Goal: Task Accomplishment & Management: Manage account settings

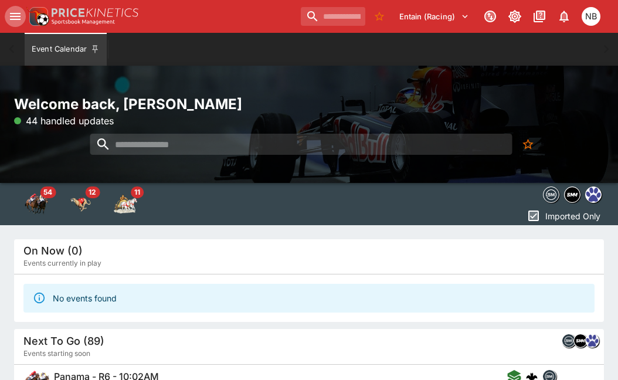
click at [14, 18] on icon "open drawer" at bounding box center [15, 16] width 14 height 14
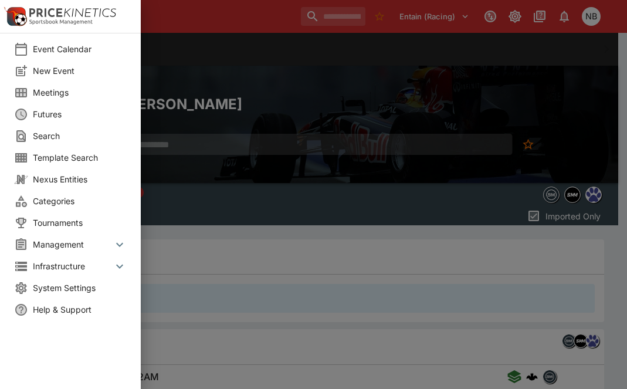
click at [42, 100] on li "Meetings" at bounding box center [70, 93] width 141 height 22
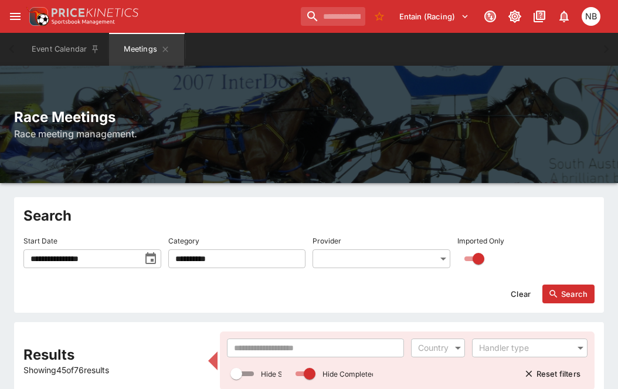
drag, startPoint x: -32, startPoint y: 369, endPoint x: -62, endPoint y: 382, distance: 32.6
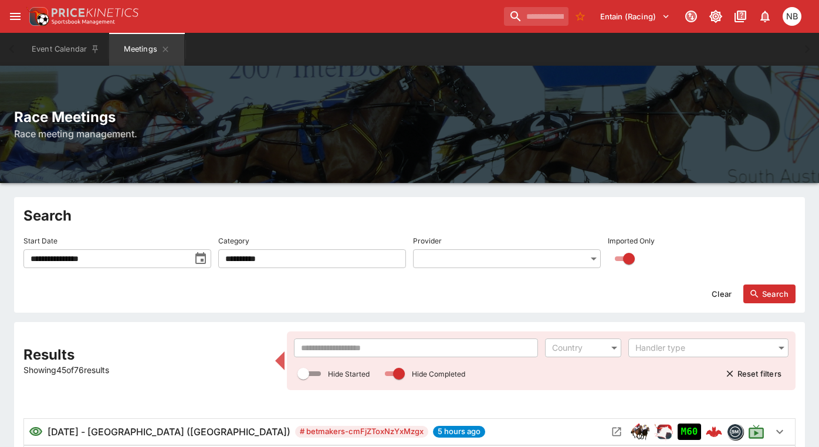
click at [377, 353] on input "text" at bounding box center [416, 348] width 244 height 19
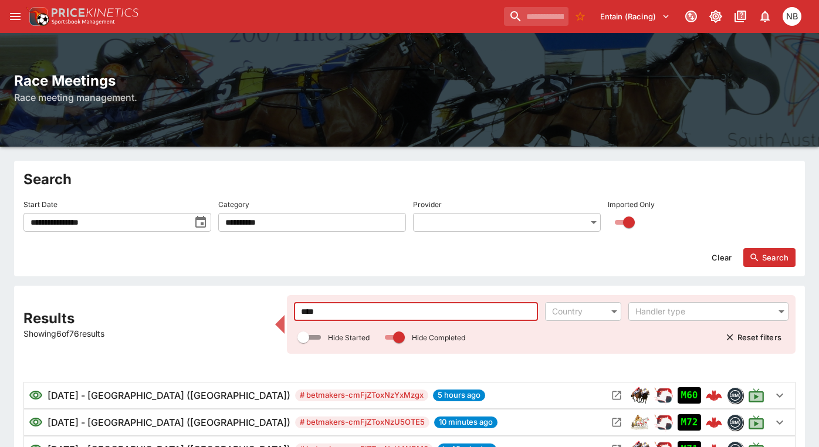
scroll to position [117, 0]
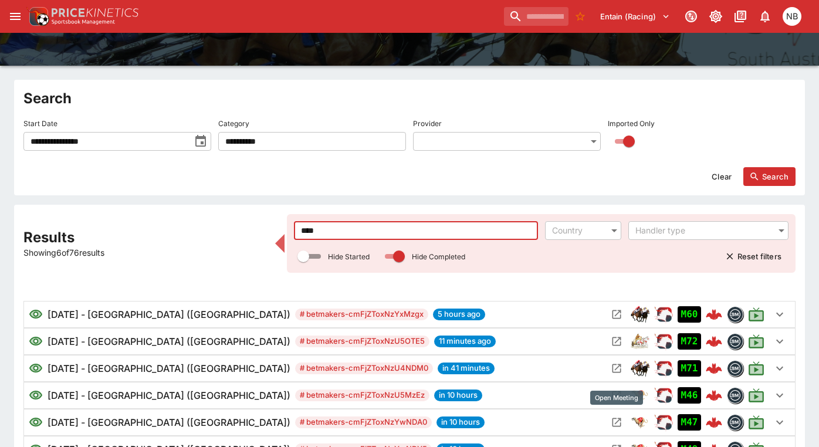
type input "****"
click at [616, 388] on icon "Open Meeting" at bounding box center [617, 423] width 12 height 12
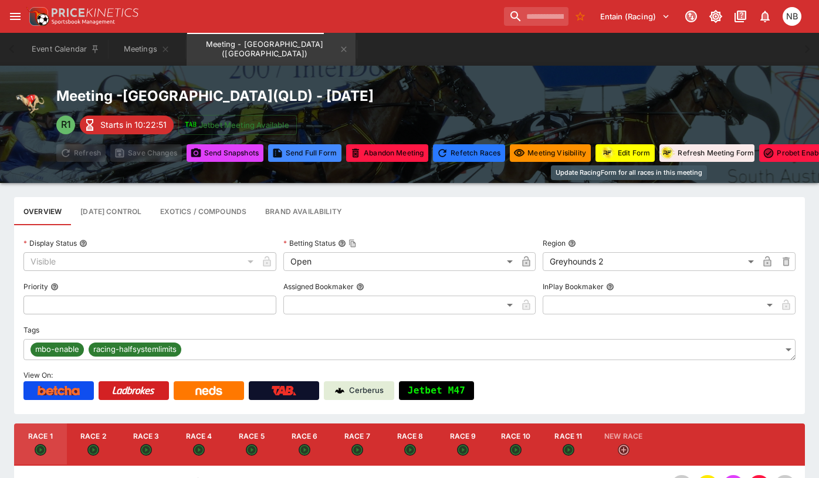
click at [622, 150] on button "Edit Form" at bounding box center [625, 153] width 59 height 18
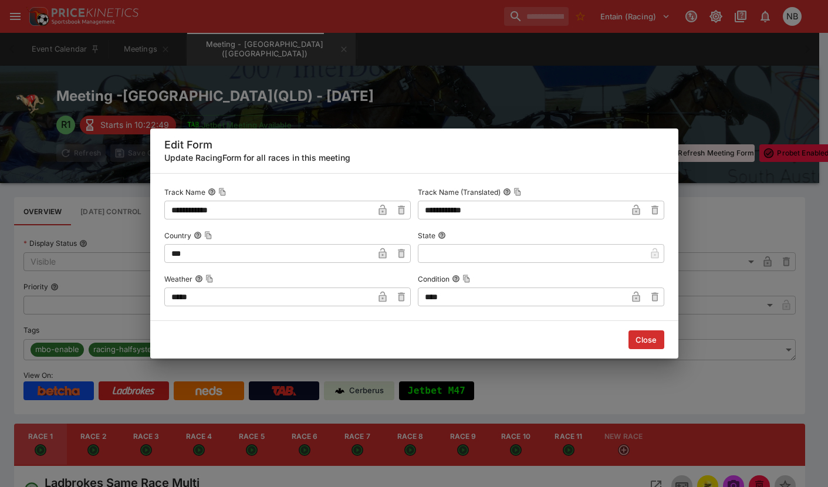
click at [627, 335] on button "Close" at bounding box center [646, 339] width 36 height 19
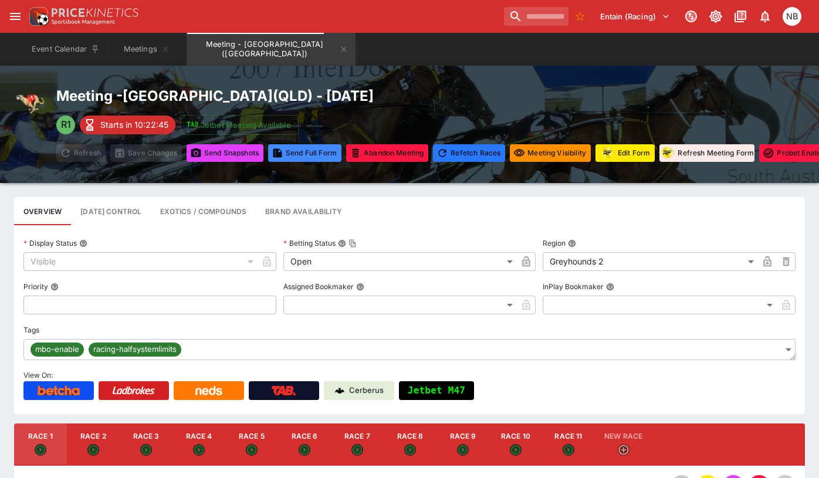
click at [271, 388] on button "Race 5" at bounding box center [251, 445] width 53 height 42
type input "**********"
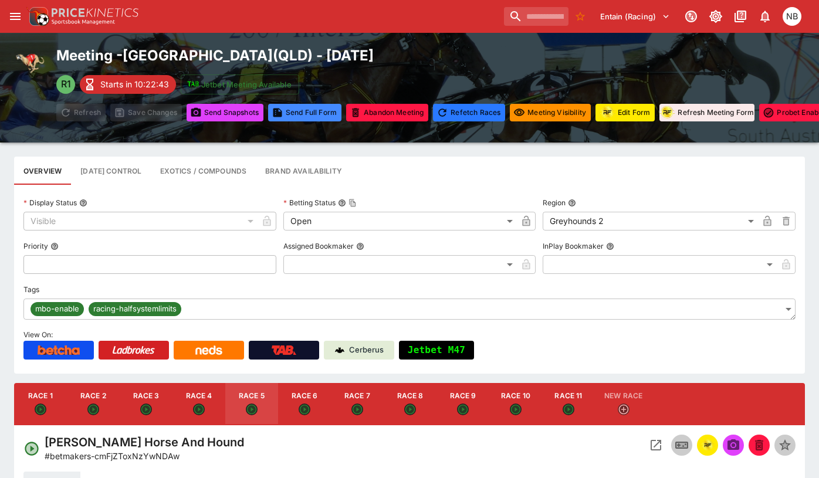
scroll to position [117, 0]
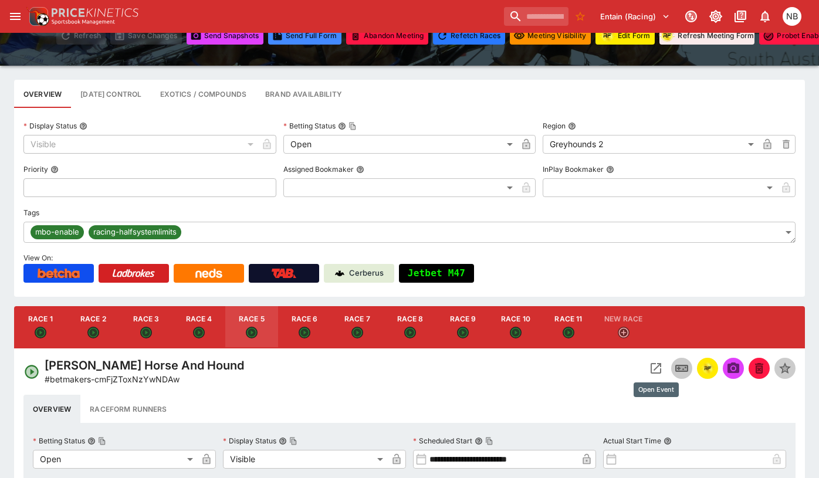
click at [627, 372] on icon "Open Event" at bounding box center [656, 368] width 14 height 14
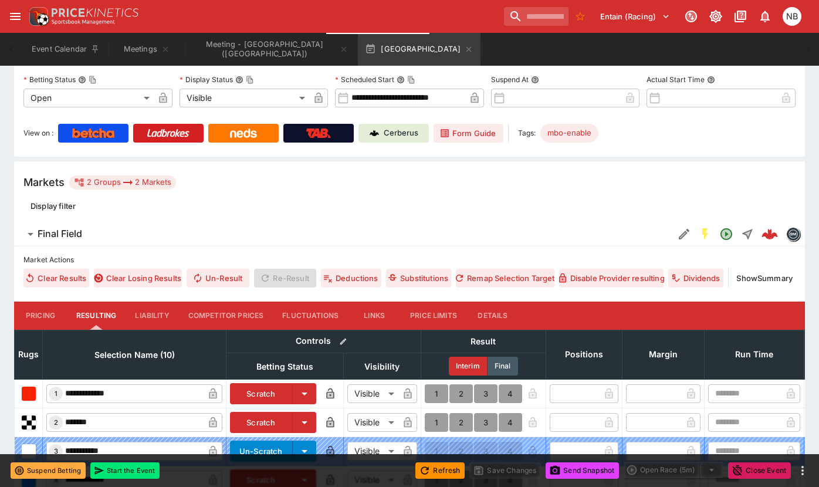
scroll to position [235, 0]
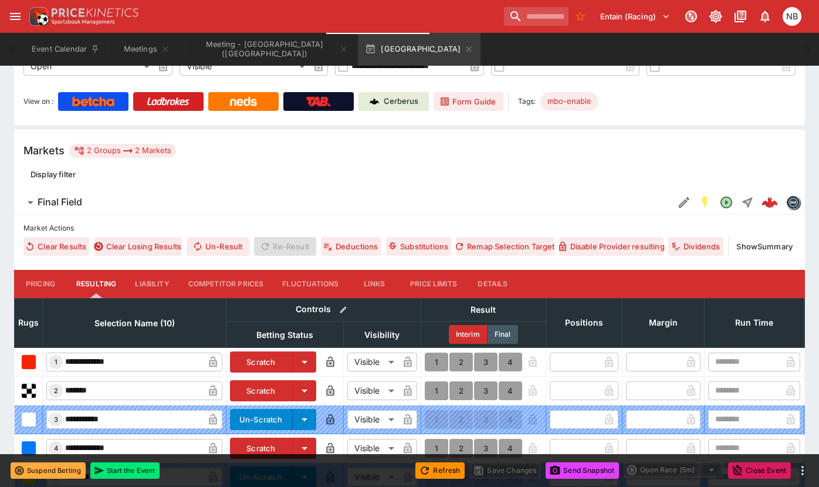
click at [505, 284] on button "Details" at bounding box center [493, 284] width 53 height 28
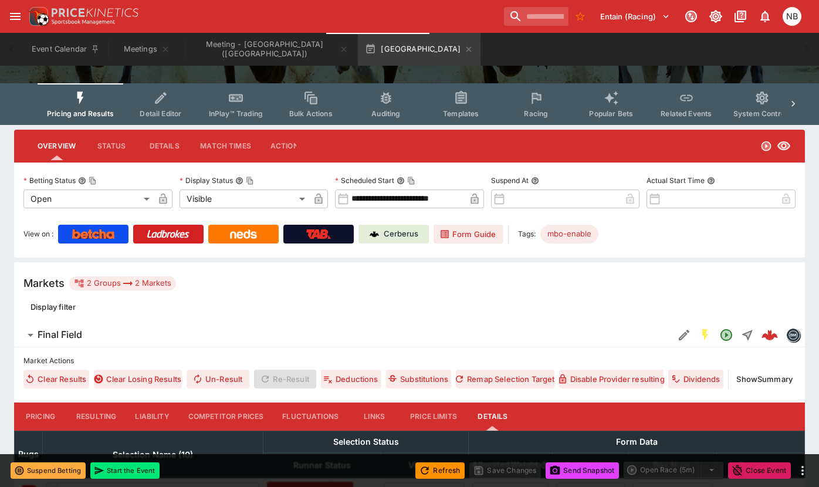
scroll to position [0, 0]
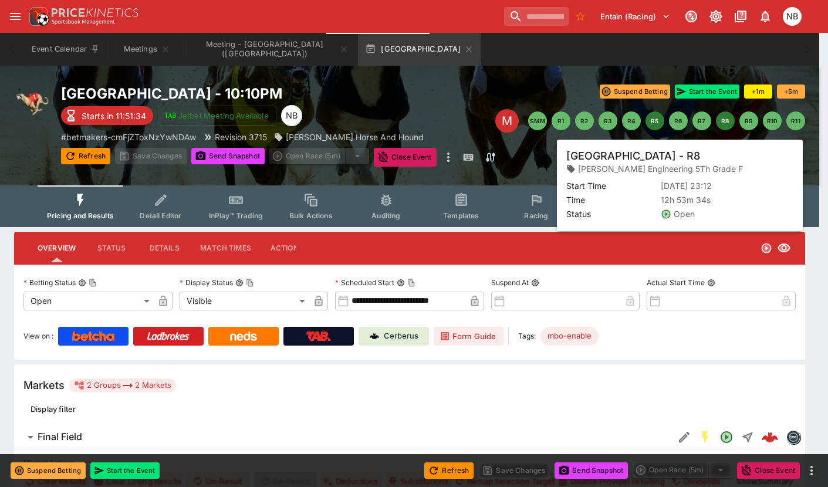
click at [627, 116] on button "R8" at bounding box center [725, 120] width 19 height 19
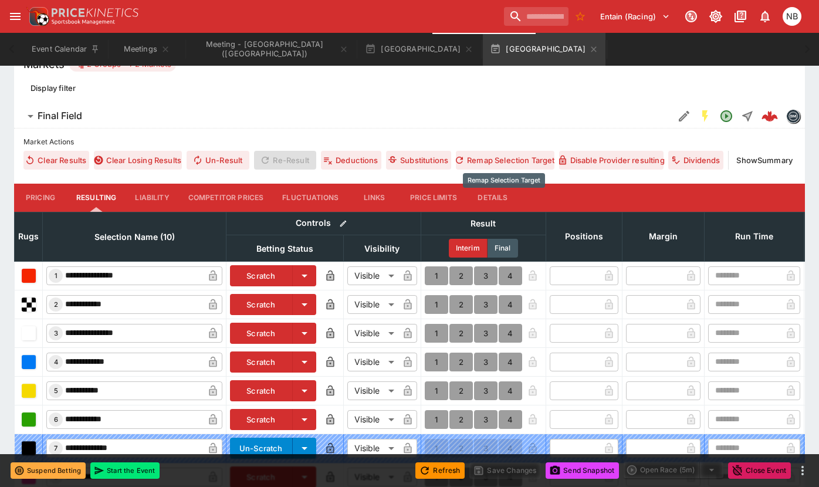
scroll to position [306, 0]
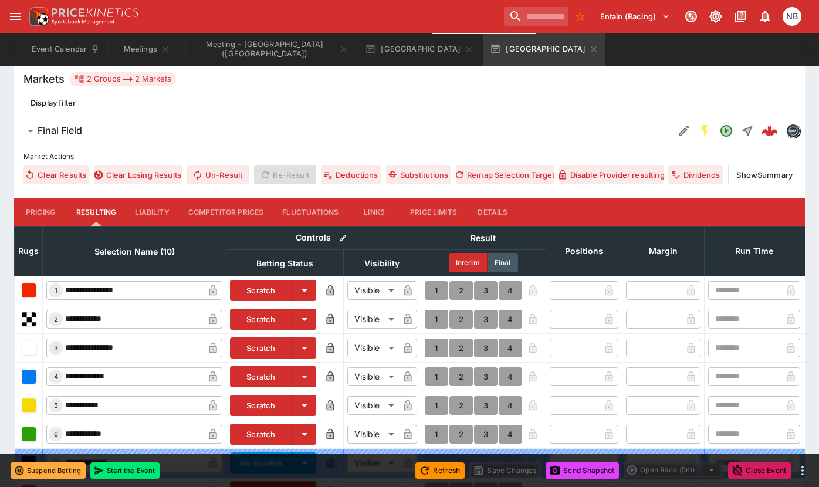
click at [497, 208] on button "Details" at bounding box center [493, 212] width 53 height 28
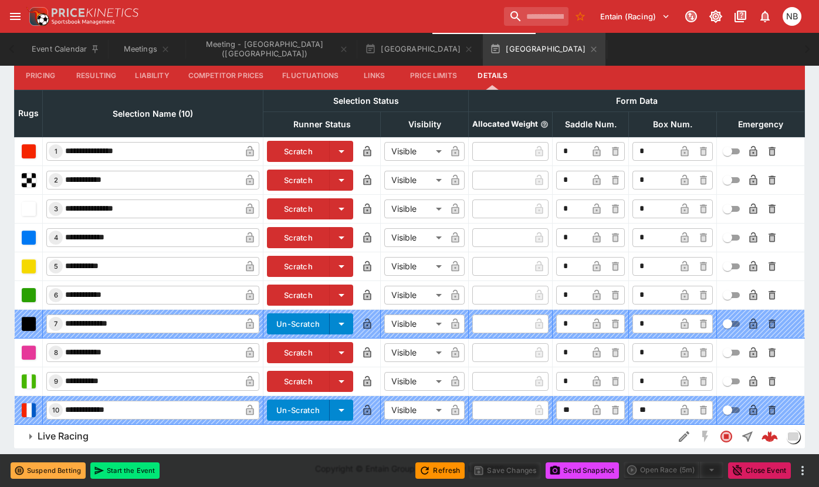
scroll to position [445, 0]
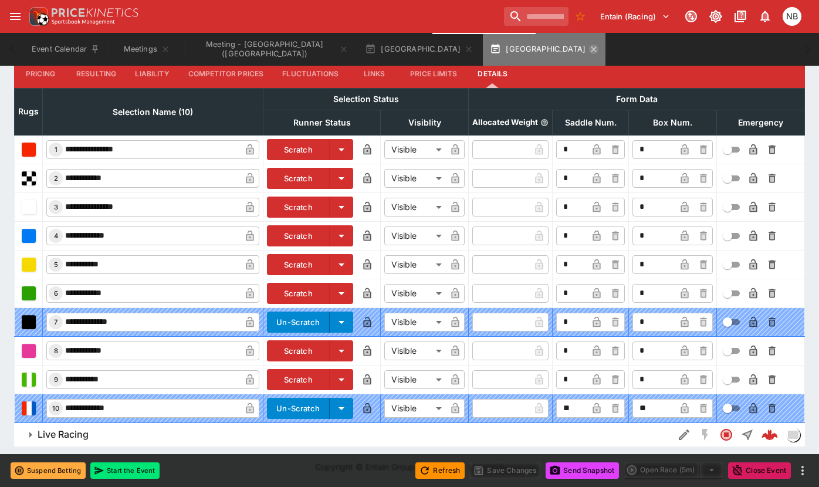
click at [589, 52] on icon "button" at bounding box center [593, 49] width 9 height 9
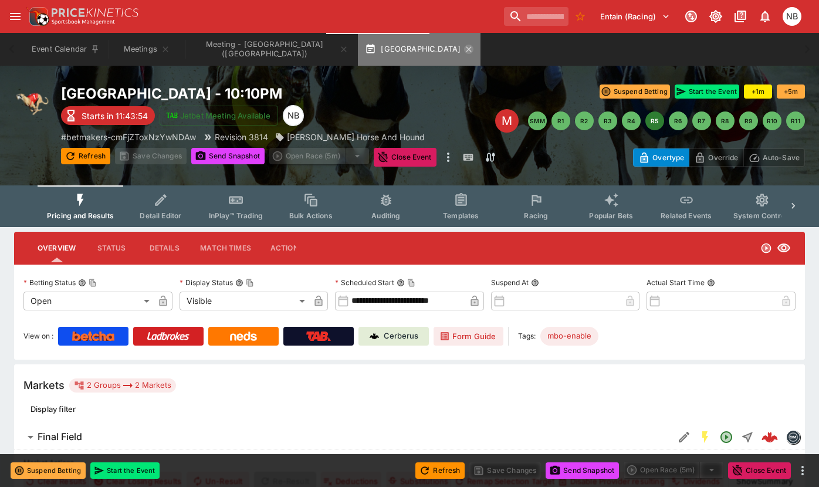
click at [464, 47] on icon "button" at bounding box center [468, 49] width 9 height 9
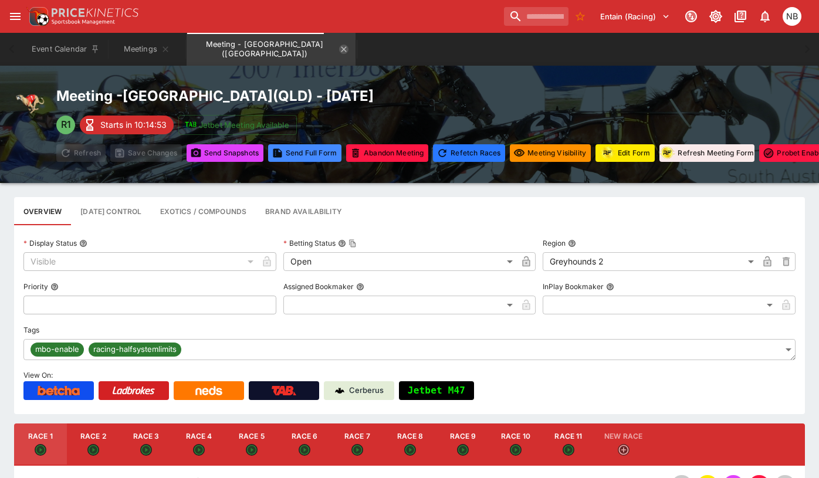
click at [339, 48] on icon "Meeting - Q2 Parklands (AUS)" at bounding box center [343, 49] width 9 height 9
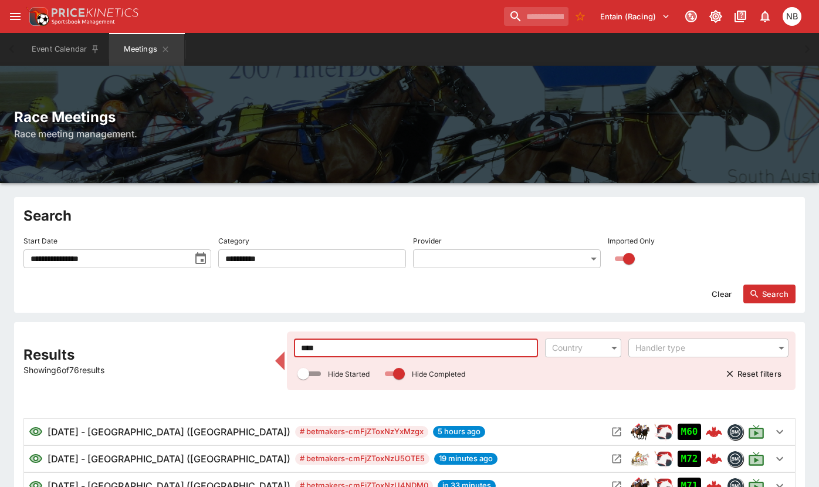
click at [343, 350] on input "****" at bounding box center [416, 348] width 244 height 19
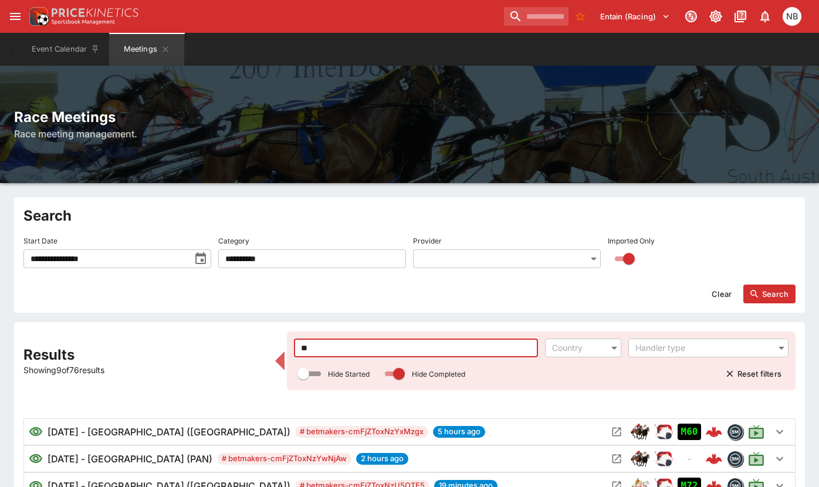
type input "*"
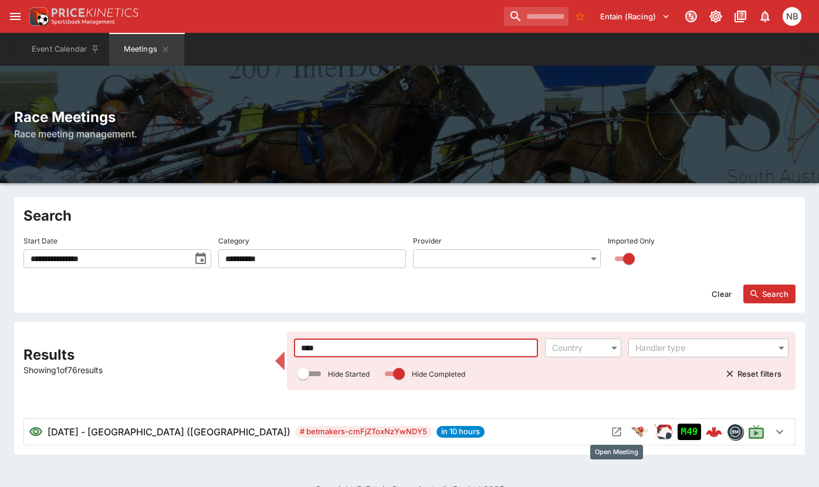
type input "****"
click at [612, 388] on icon "Open Meeting" at bounding box center [617, 432] width 12 height 12
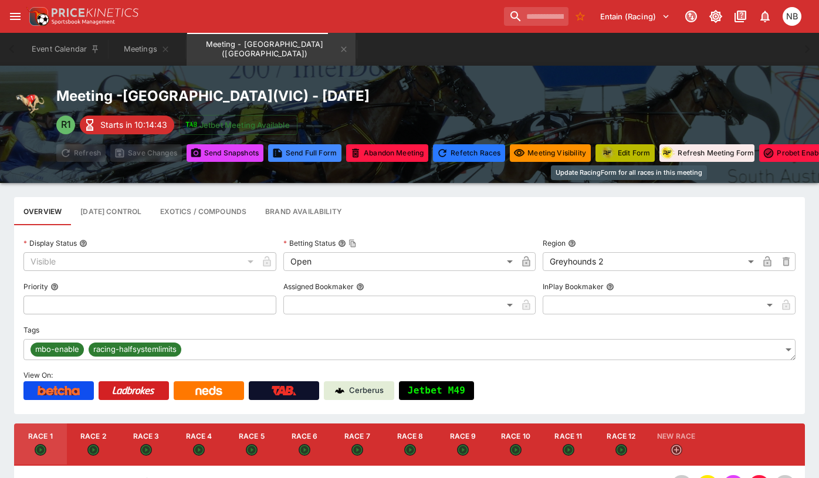
click at [623, 154] on button "Edit Form" at bounding box center [625, 153] width 59 height 18
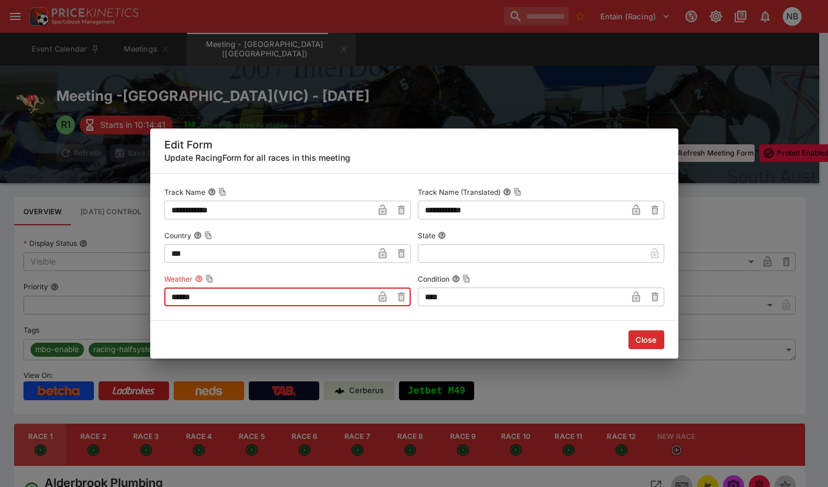
drag, startPoint x: -66, startPoint y: 240, endPoint x: -113, endPoint y: 233, distance: 47.5
type input "****"
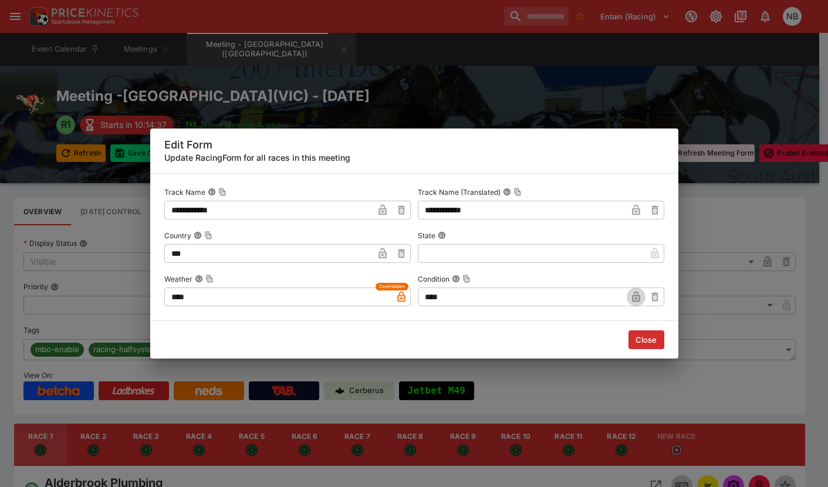
click at [627, 302] on icon "button" at bounding box center [636, 297] width 8 height 10
click at [627, 338] on button "Close" at bounding box center [646, 339] width 36 height 19
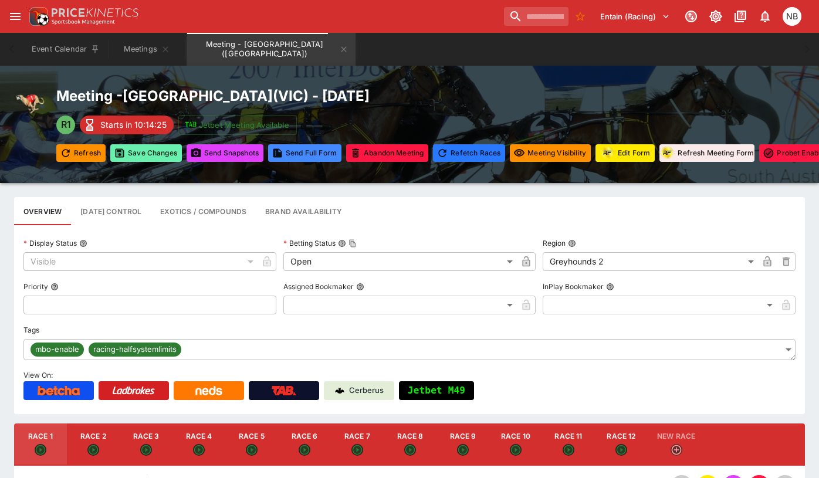
click at [141, 153] on button "Save Changes" at bounding box center [146, 153] width 72 height 18
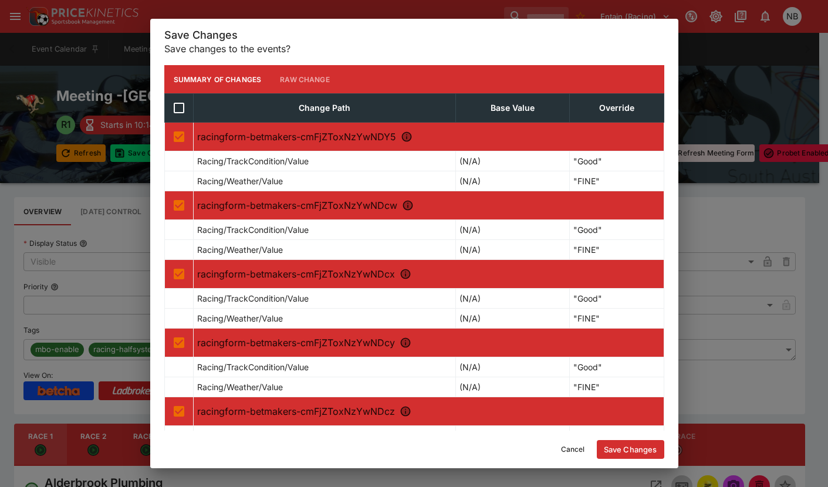
click at [627, 388] on button "Save Changes" at bounding box center [630, 449] width 67 height 19
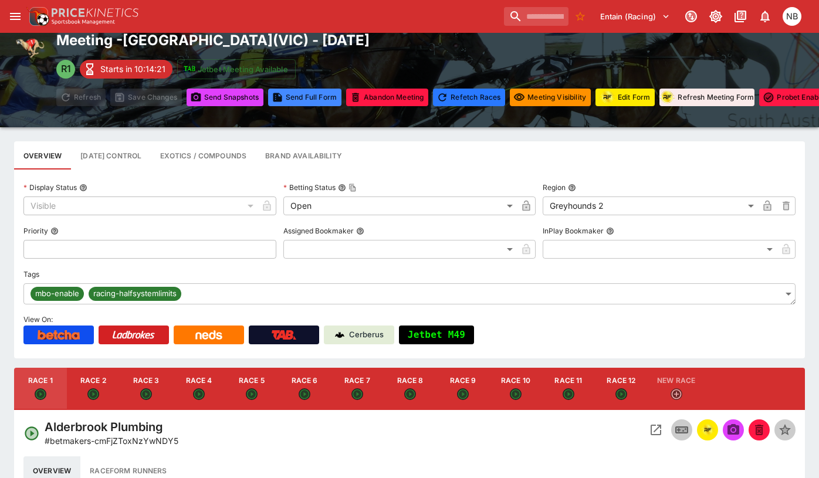
scroll to position [117, 0]
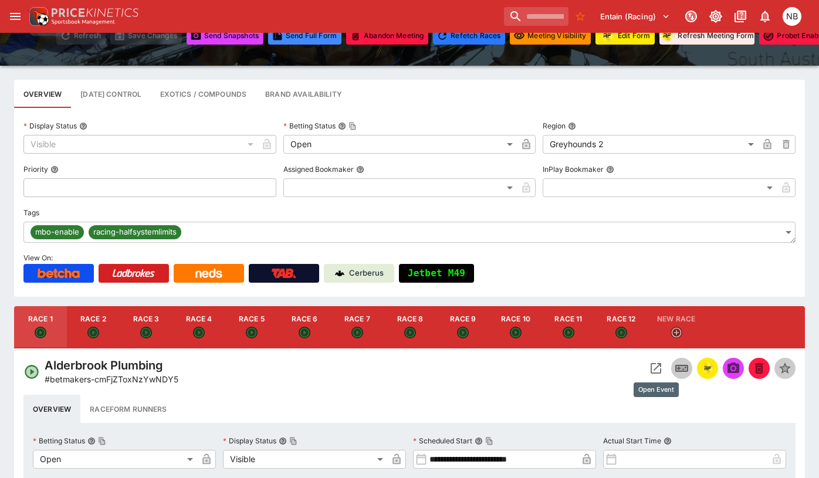
click at [627, 371] on icon "Open Event" at bounding box center [656, 368] width 14 height 14
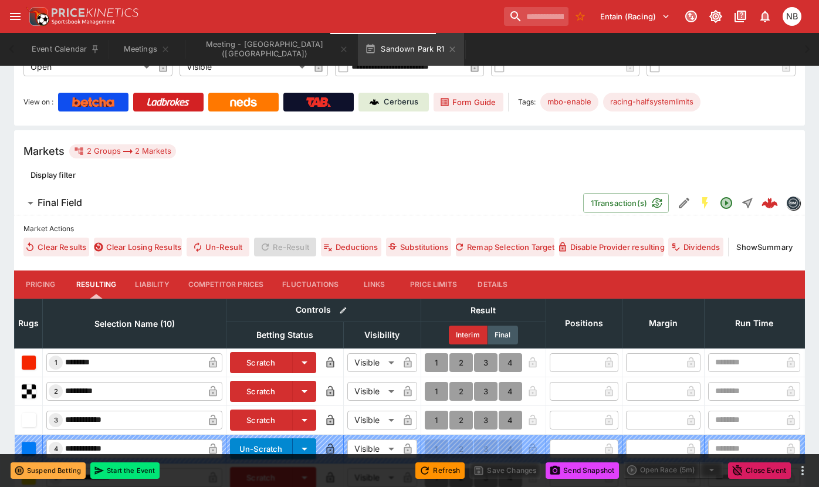
scroll to position [293, 0]
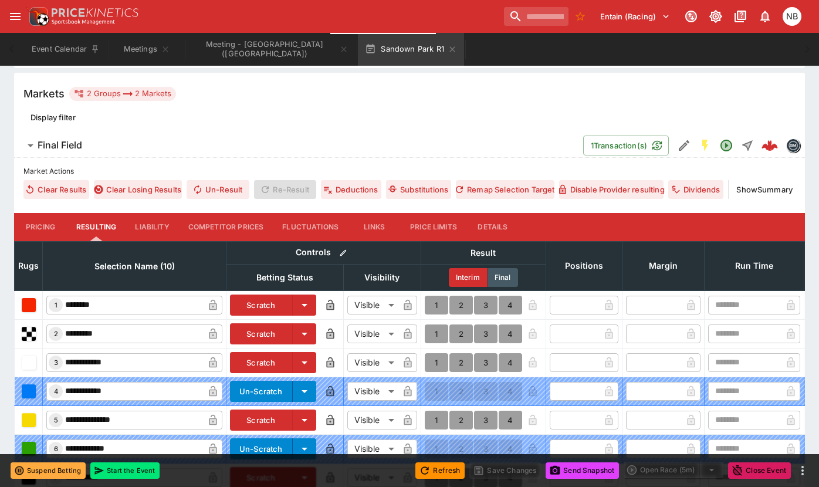
click at [496, 227] on button "Details" at bounding box center [493, 227] width 53 height 28
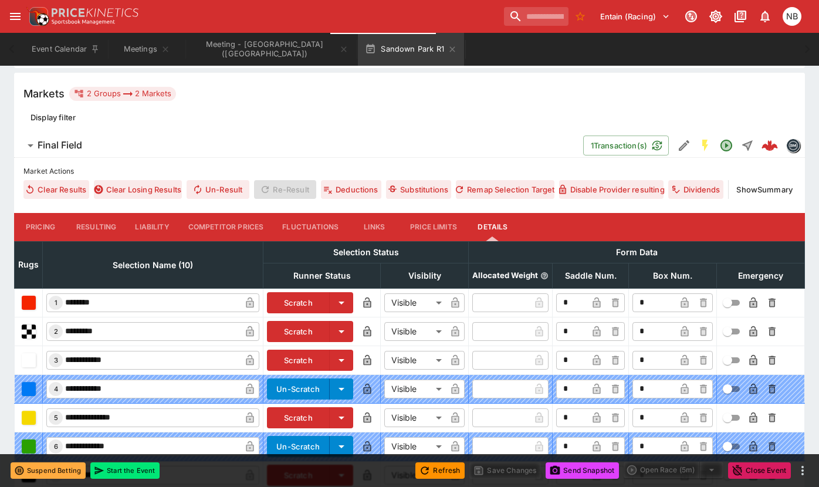
scroll to position [447, 0]
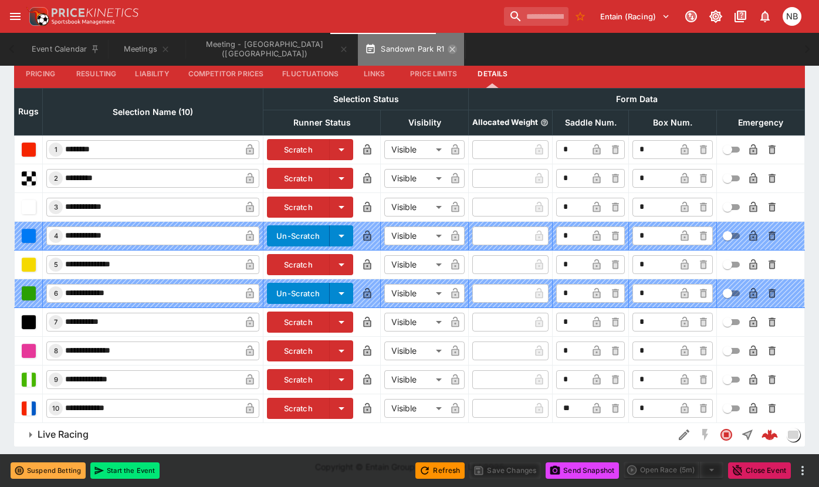
click at [448, 48] on icon "button" at bounding box center [452, 49] width 9 height 9
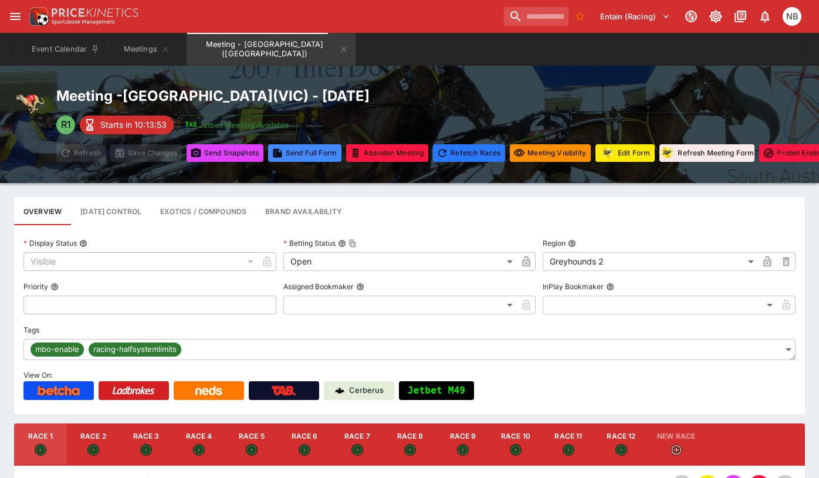
click at [342, 49] on icon "Meeting - Sandown Park (AUS)" at bounding box center [344, 48] width 5 height 5
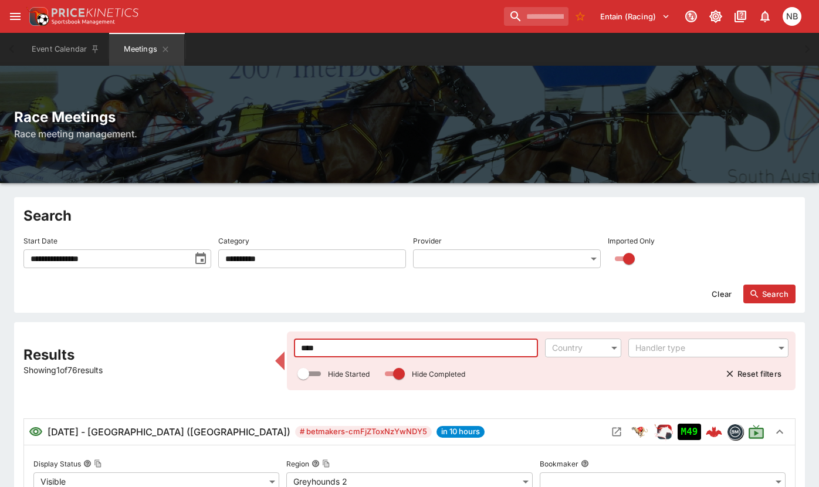
drag, startPoint x: 360, startPoint y: 336, endPoint x: 106, endPoint y: 279, distance: 260.4
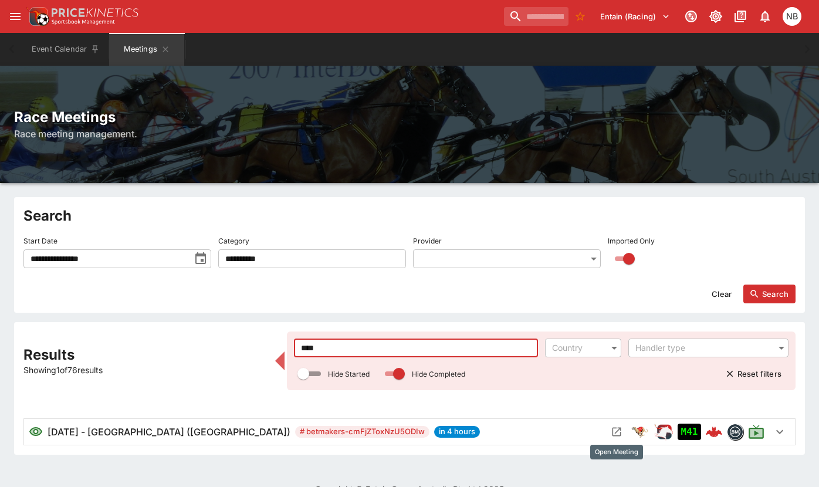
click at [615, 388] on icon "Open Meeting" at bounding box center [617, 432] width 12 height 12
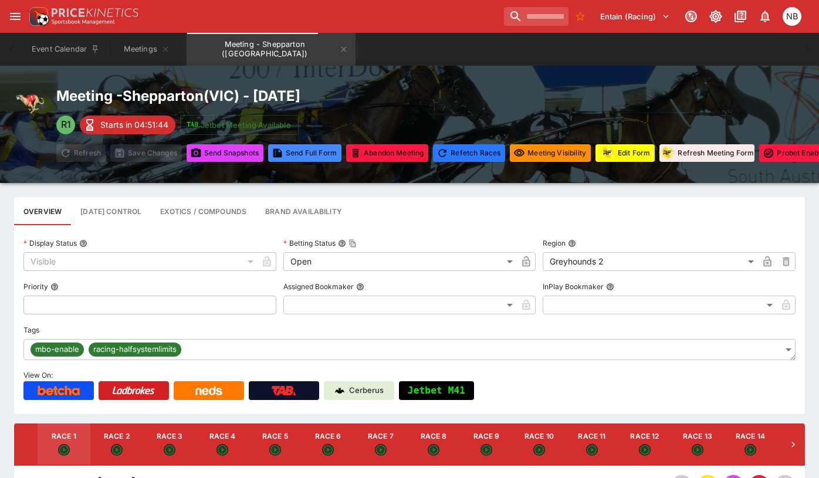
click at [627, 148] on button "Edit Form" at bounding box center [625, 153] width 59 height 18
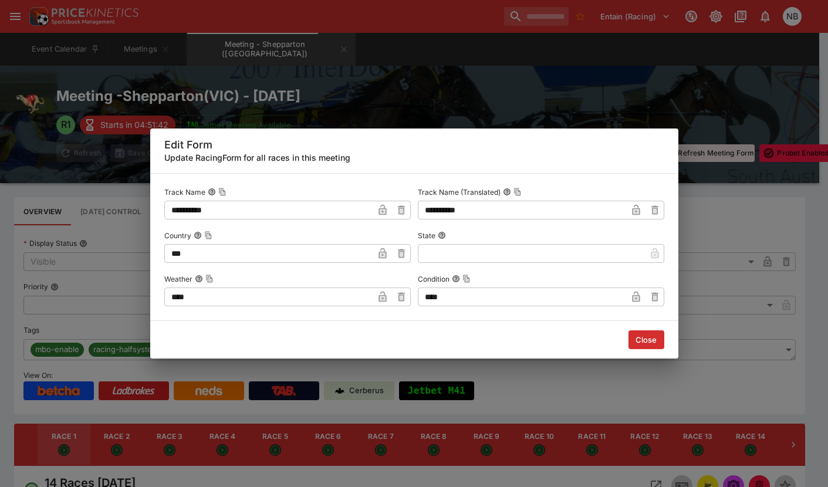
click at [627, 336] on button "Close" at bounding box center [646, 339] width 36 height 19
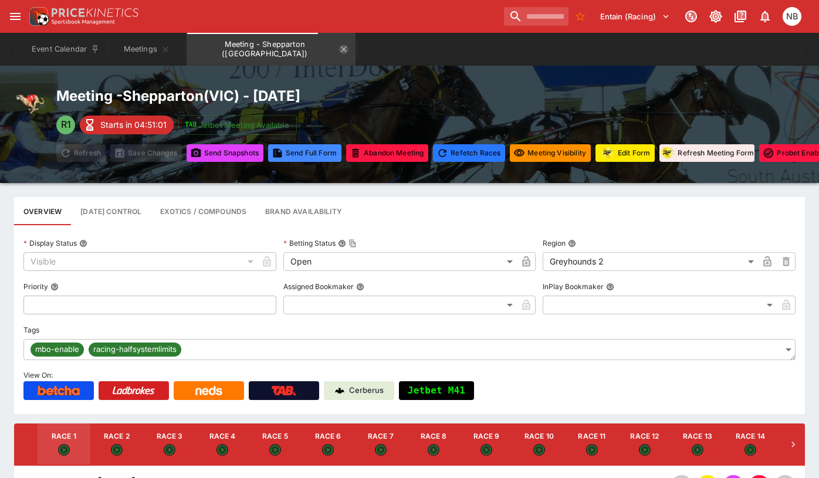
click at [339, 46] on icon "Meeting - Shepparton (AUS)" at bounding box center [343, 49] width 9 height 9
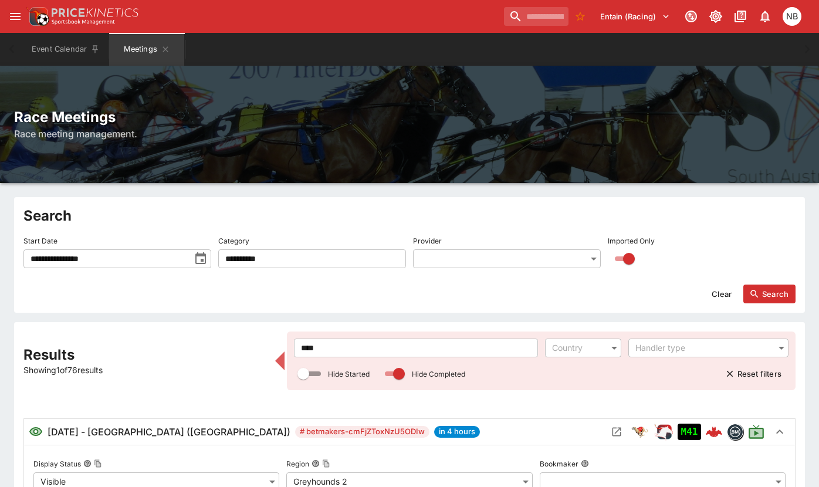
drag, startPoint x: 334, startPoint y: 350, endPoint x: 25, endPoint y: 304, distance: 313.2
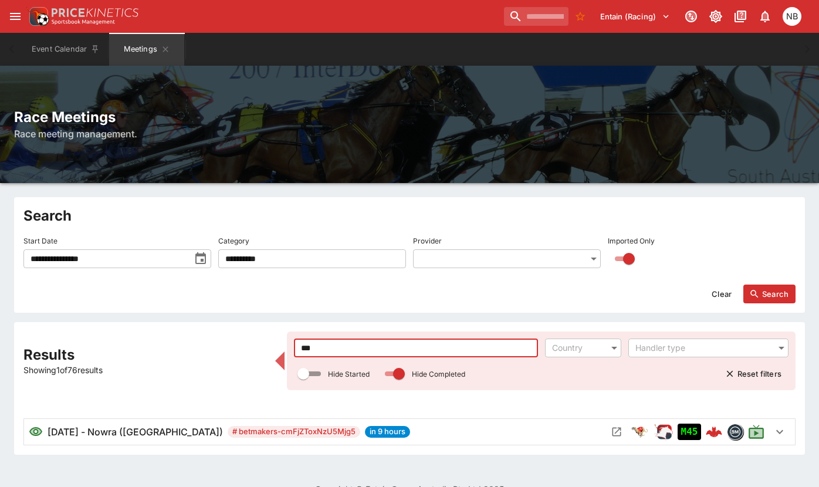
type input "***"
click at [616, 388] on icon "Open Meeting" at bounding box center [617, 432] width 12 height 12
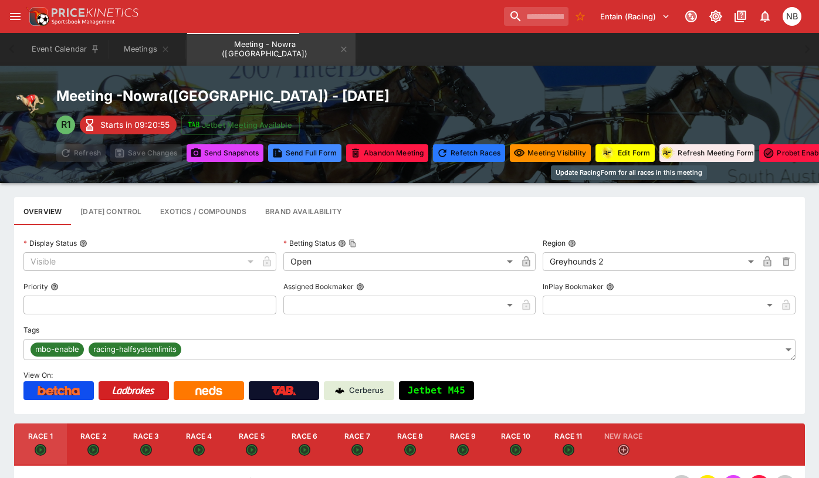
click at [627, 151] on button "Edit Form" at bounding box center [625, 153] width 59 height 18
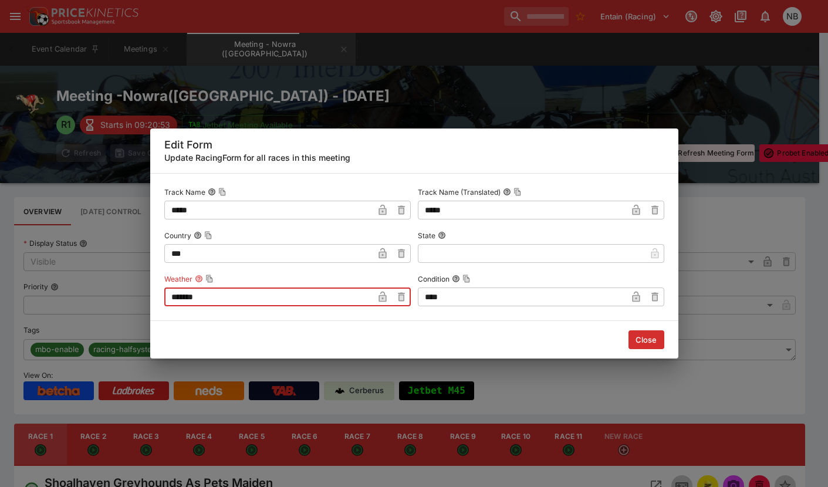
drag, startPoint x: 249, startPoint y: 300, endPoint x: -182, endPoint y: 228, distance: 437.3
type input "*****"
click at [627, 296] on icon "button" at bounding box center [636, 297] width 8 height 10
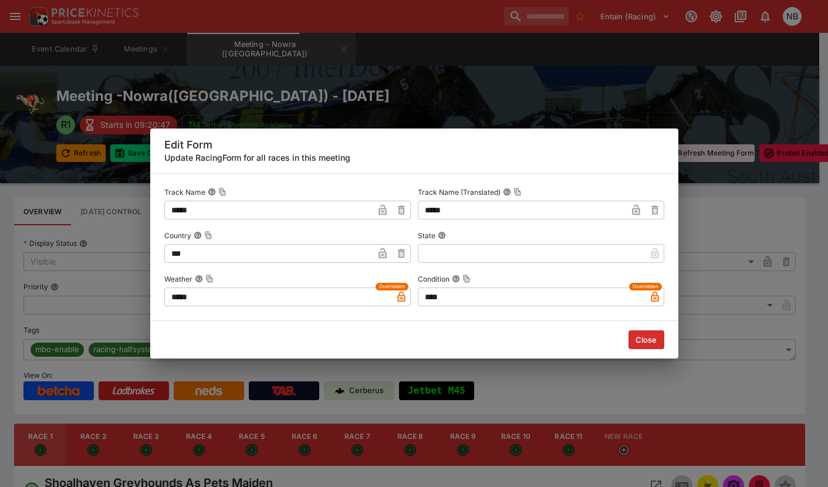
click at [627, 334] on button "Close" at bounding box center [646, 339] width 36 height 19
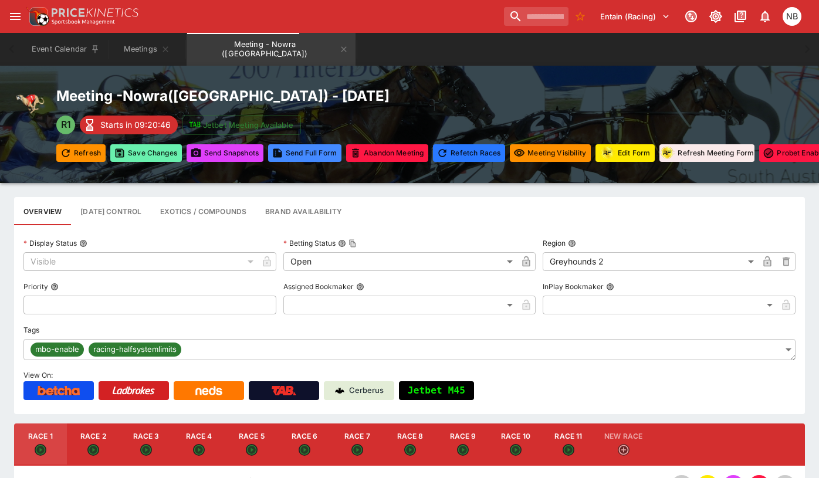
click at [153, 155] on button "Save Changes" at bounding box center [146, 153] width 72 height 18
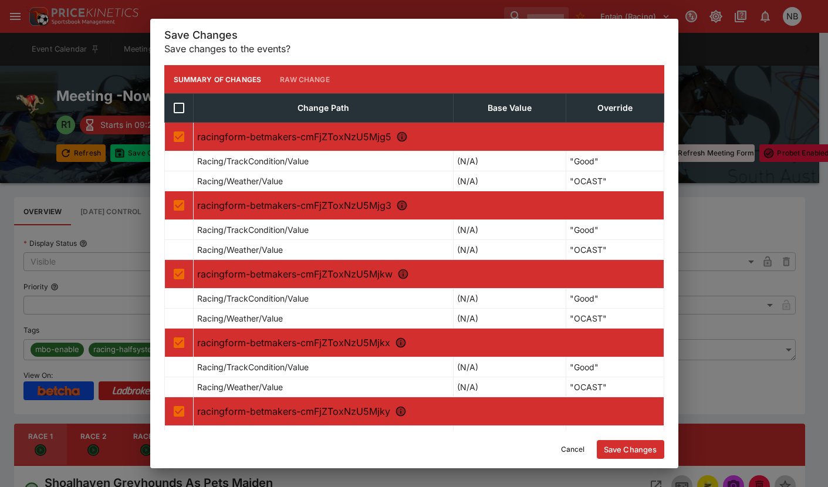
click at [627, 388] on button "Save Changes" at bounding box center [630, 449] width 67 height 19
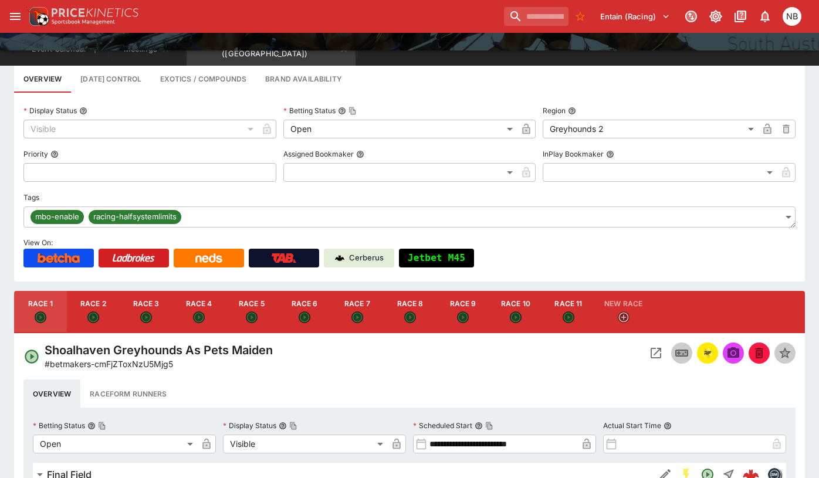
scroll to position [293, 0]
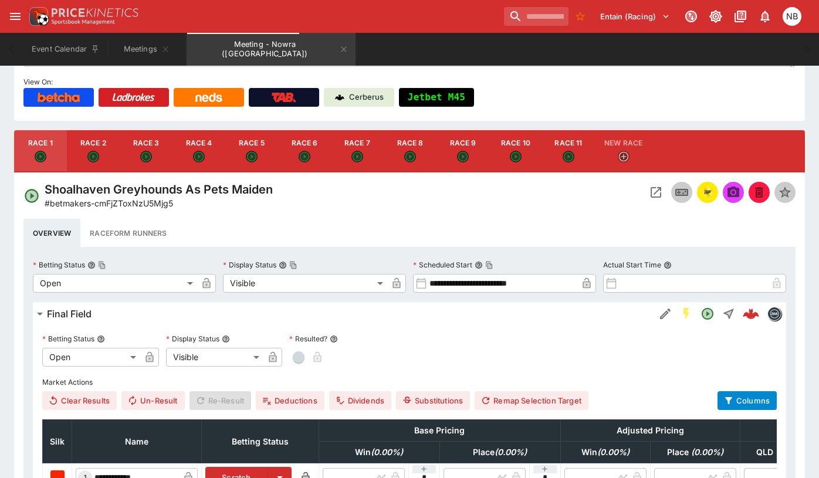
click at [627, 194] on icon "Open Event" at bounding box center [656, 192] width 11 height 11
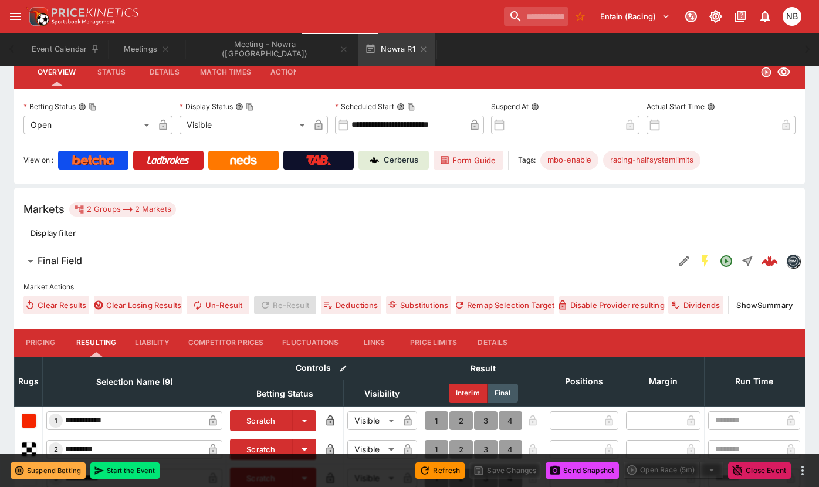
scroll to position [176, 0]
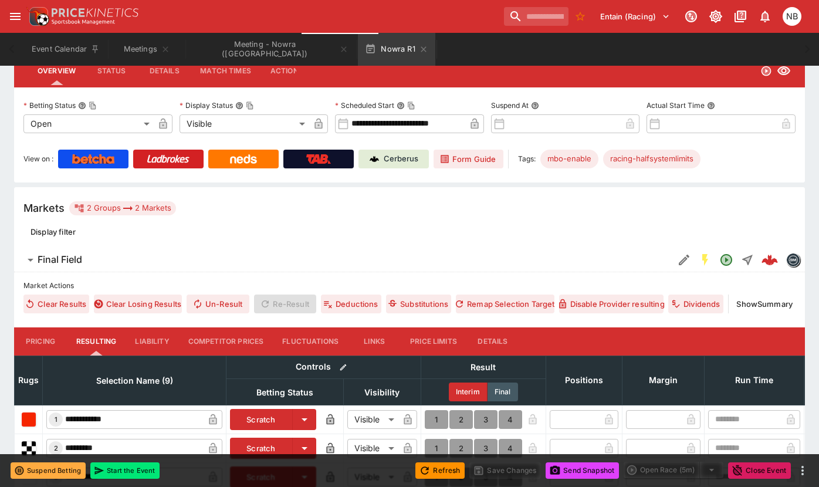
click at [503, 341] on button "Details" at bounding box center [493, 341] width 53 height 28
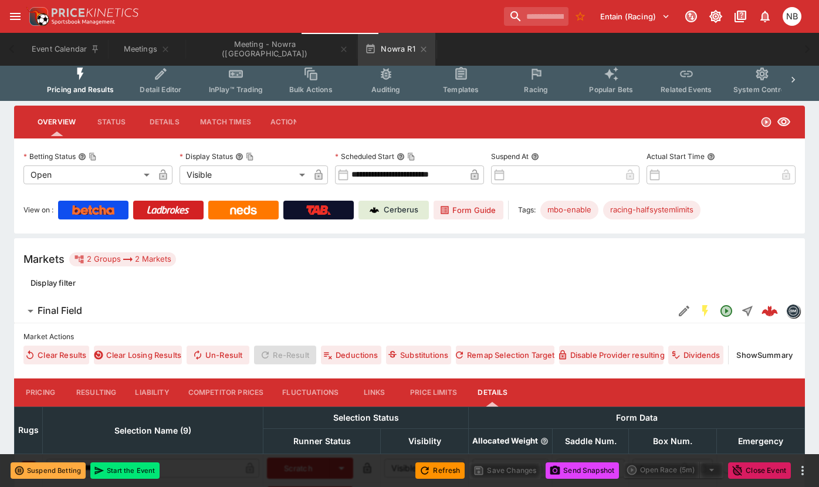
scroll to position [0, 0]
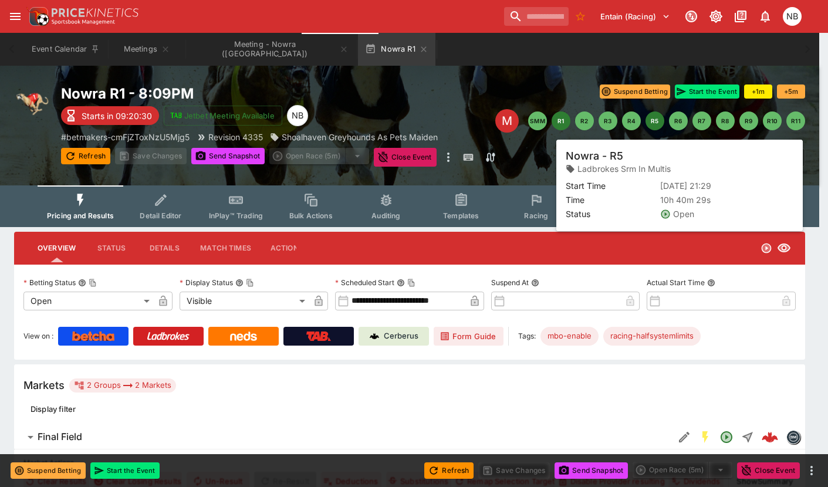
click at [627, 117] on button "R5" at bounding box center [654, 120] width 19 height 19
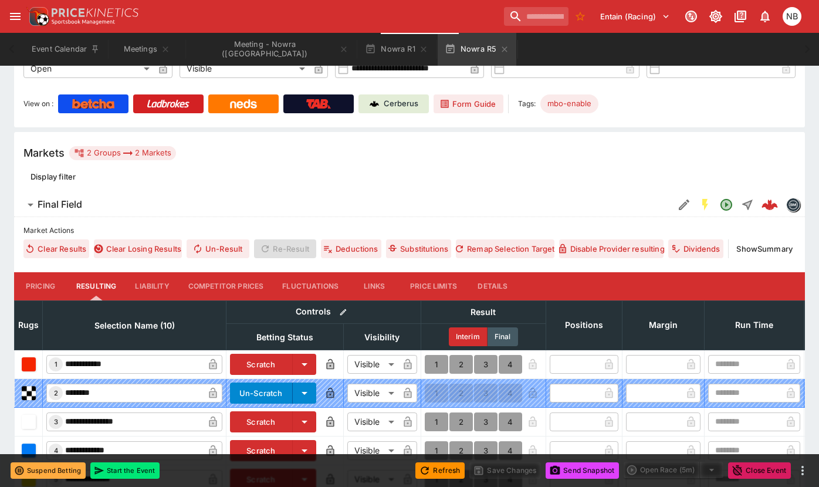
scroll to position [235, 0]
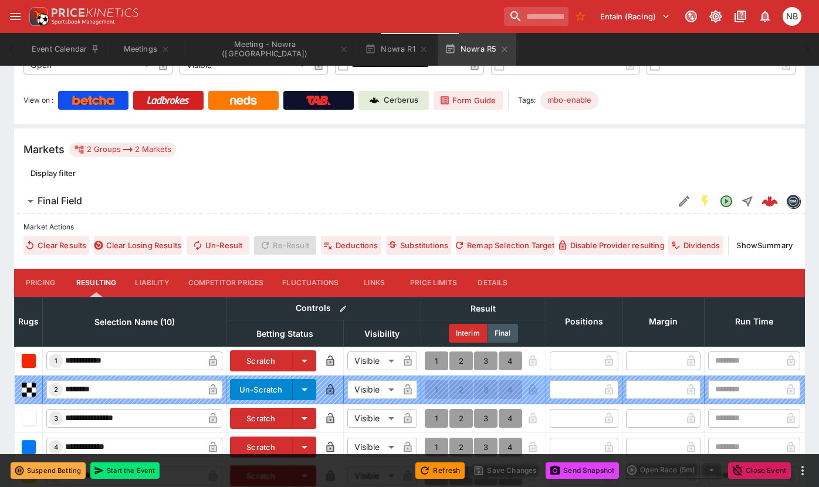
click at [486, 272] on button "Details" at bounding box center [493, 283] width 53 height 28
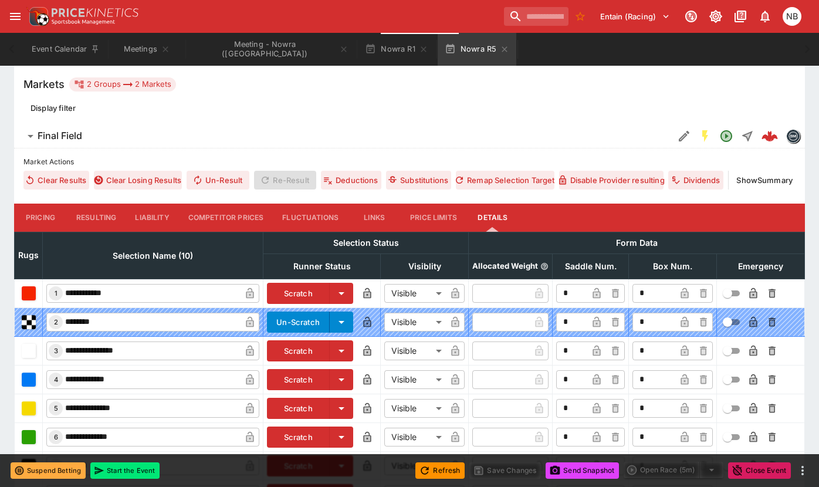
scroll to position [445, 0]
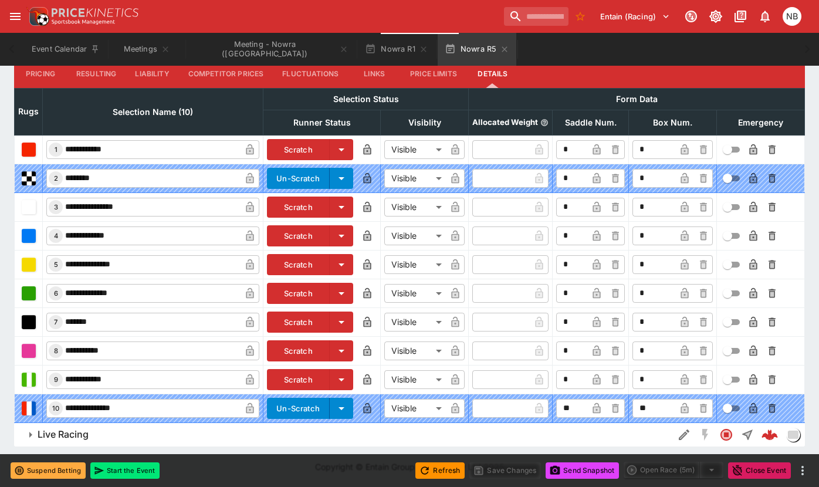
drag, startPoint x: 448, startPoint y: 48, endPoint x: 399, endPoint y: 61, distance: 50.5
click at [500, 48] on icon "button" at bounding box center [504, 49] width 9 height 9
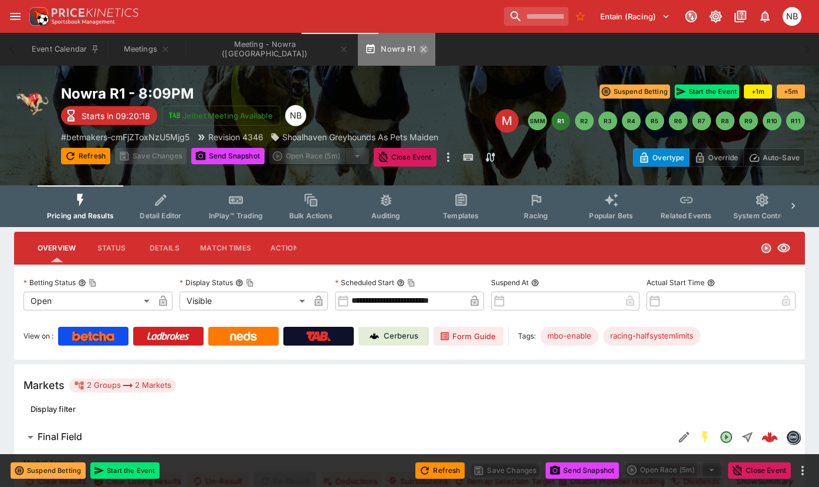
click at [419, 49] on icon "button" at bounding box center [423, 49] width 9 height 9
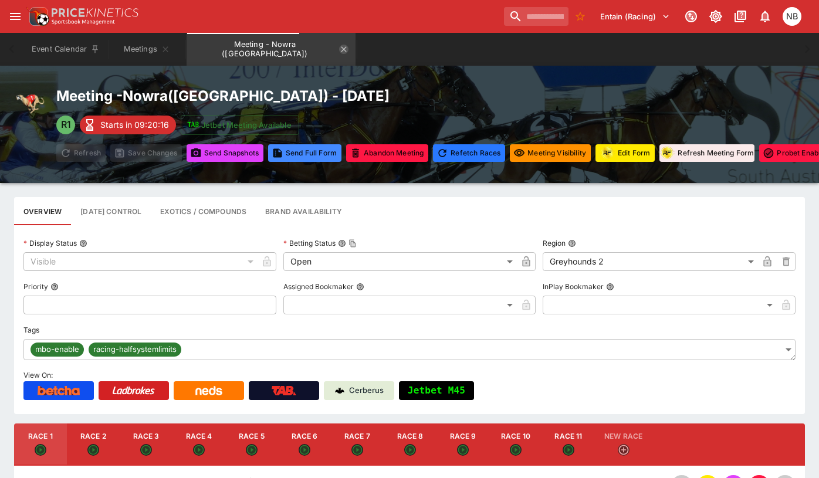
click at [342, 48] on icon "Meeting - Nowra (AUS)" at bounding box center [344, 48] width 5 height 5
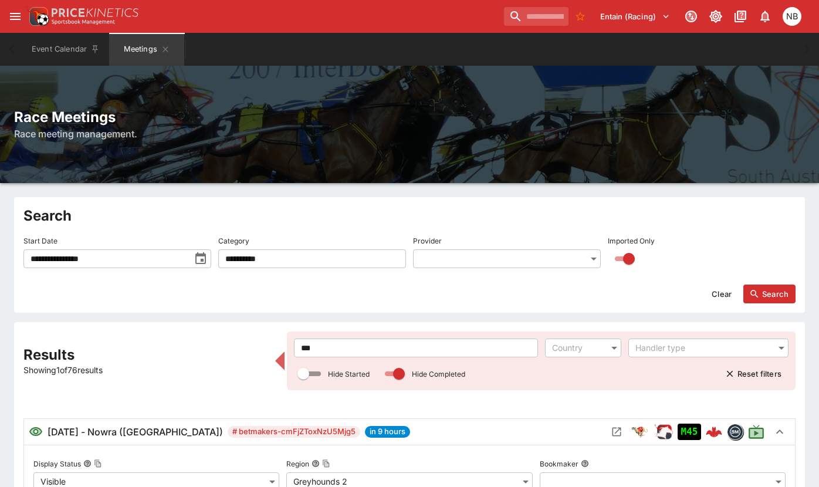
click at [346, 344] on input "***" at bounding box center [416, 348] width 244 height 19
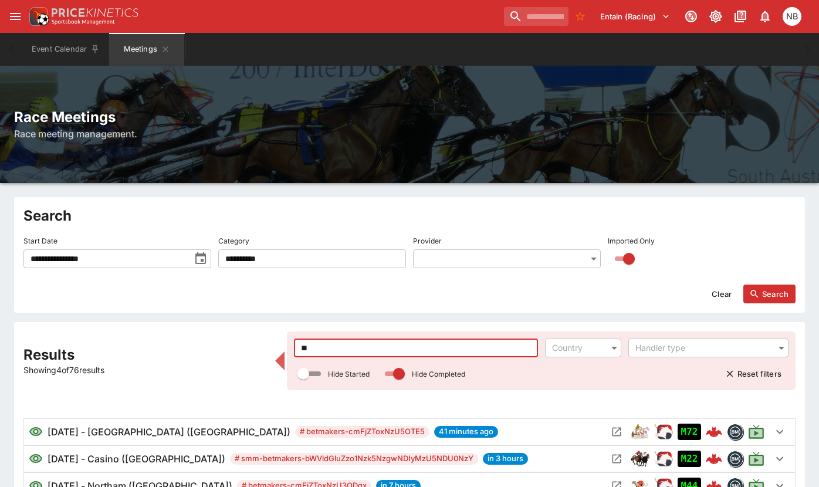
type input "*"
